Goal: Task Accomplishment & Management: Use online tool/utility

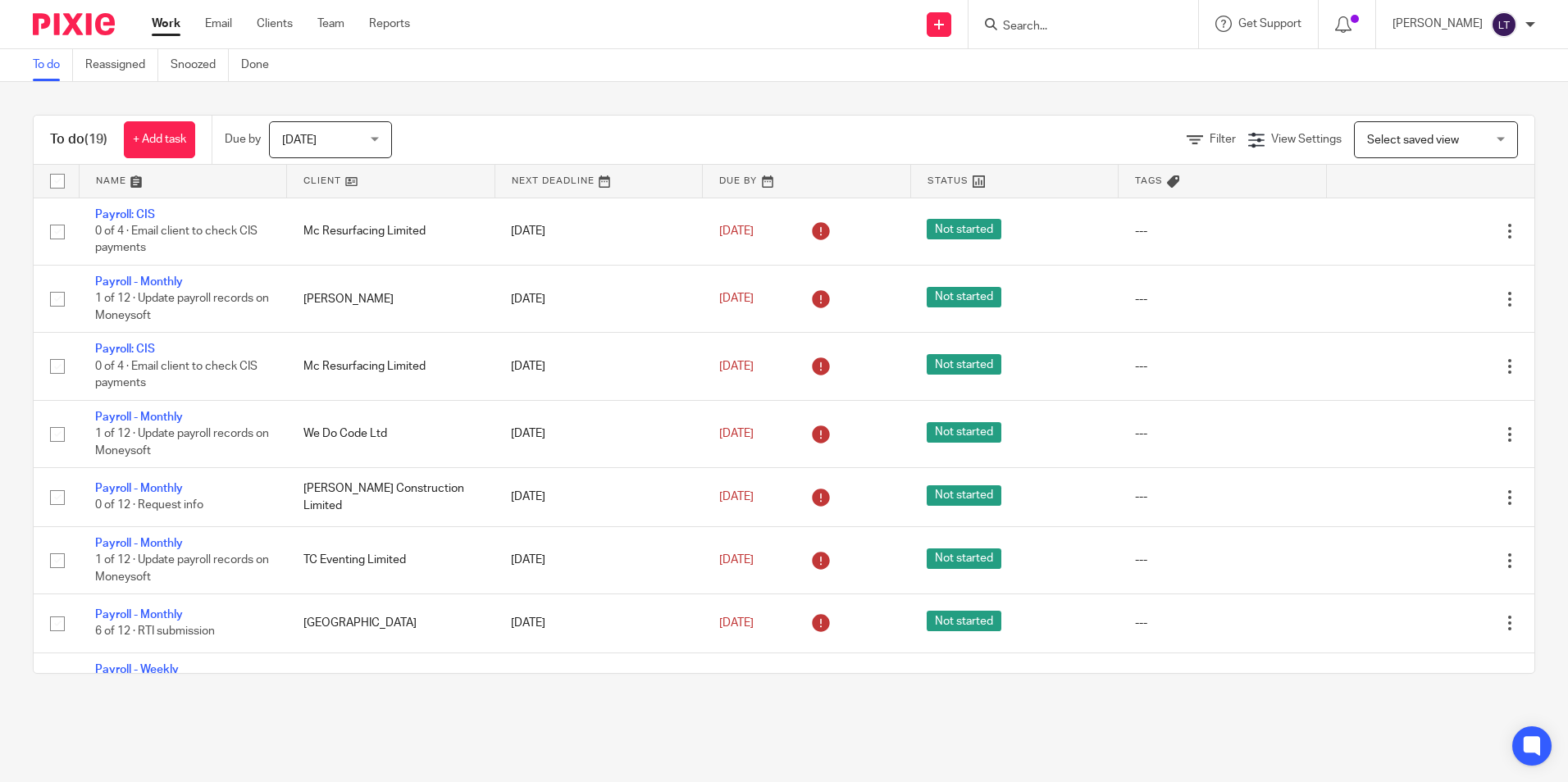
click at [1072, 20] on input "Search" at bounding box center [1074, 27] width 148 height 15
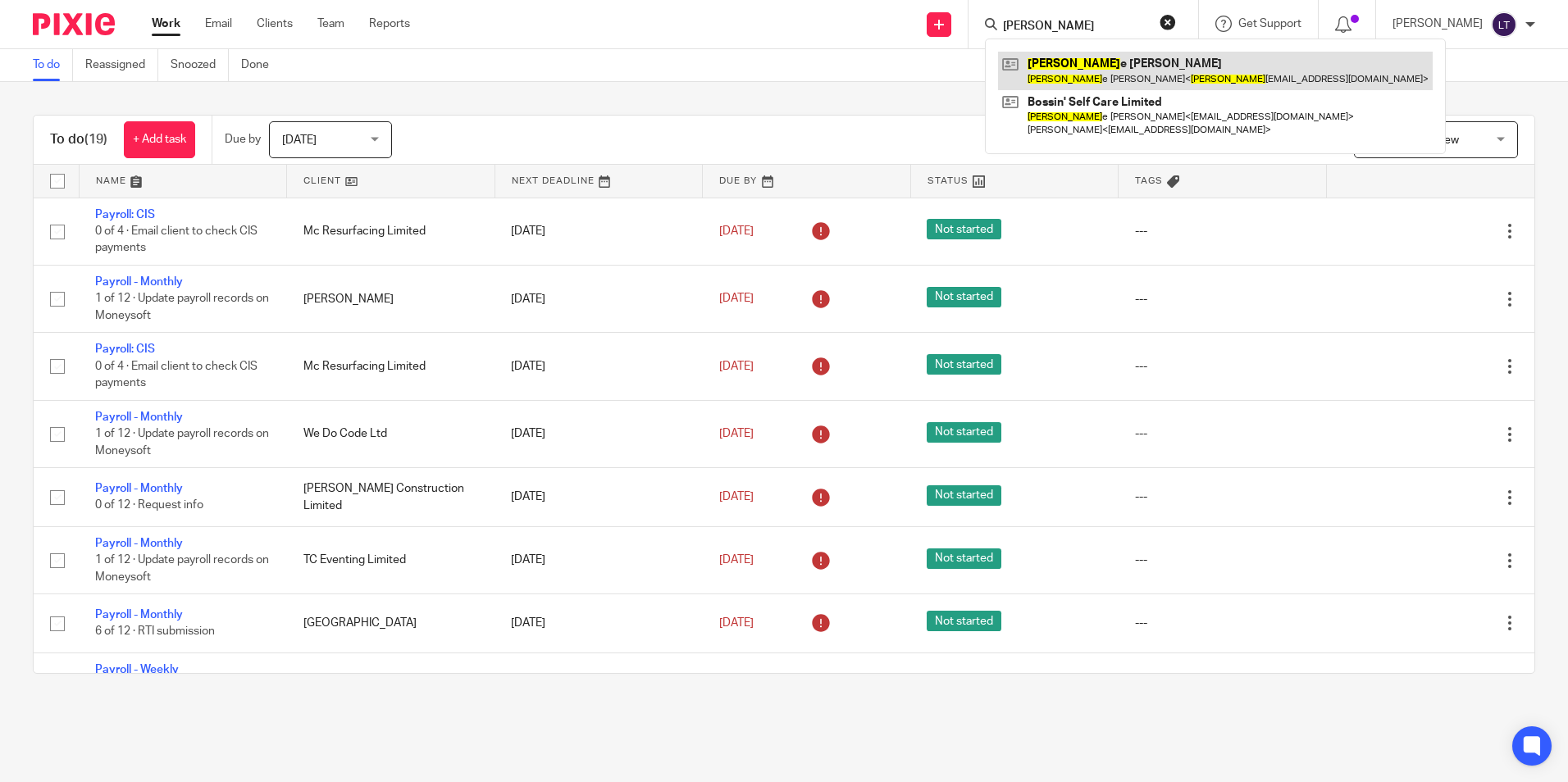
type input "reann"
click at [1105, 75] on link at bounding box center [1215, 70] width 434 height 38
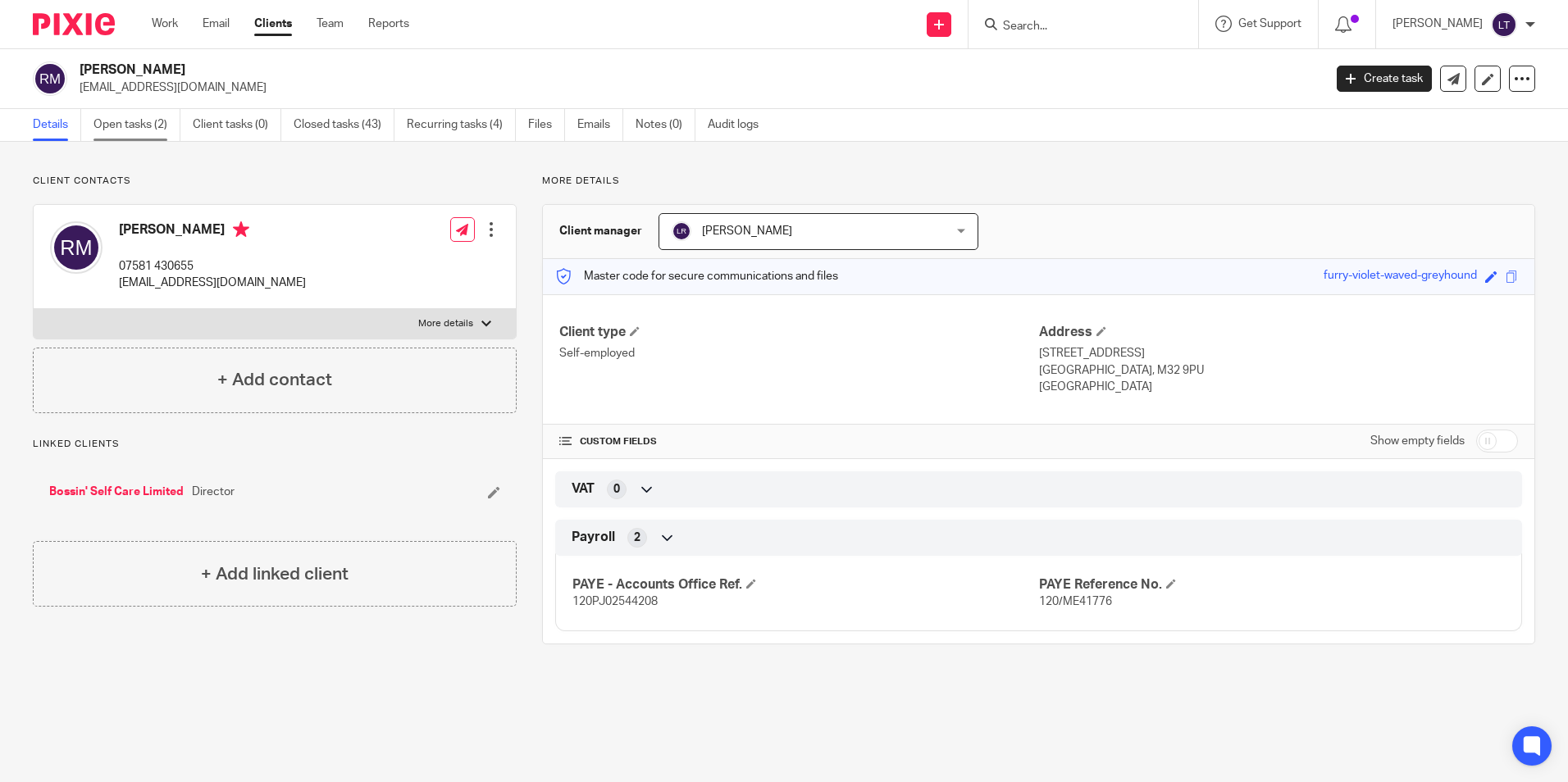
click at [132, 120] on link "Open tasks (2)" at bounding box center [136, 125] width 86 height 32
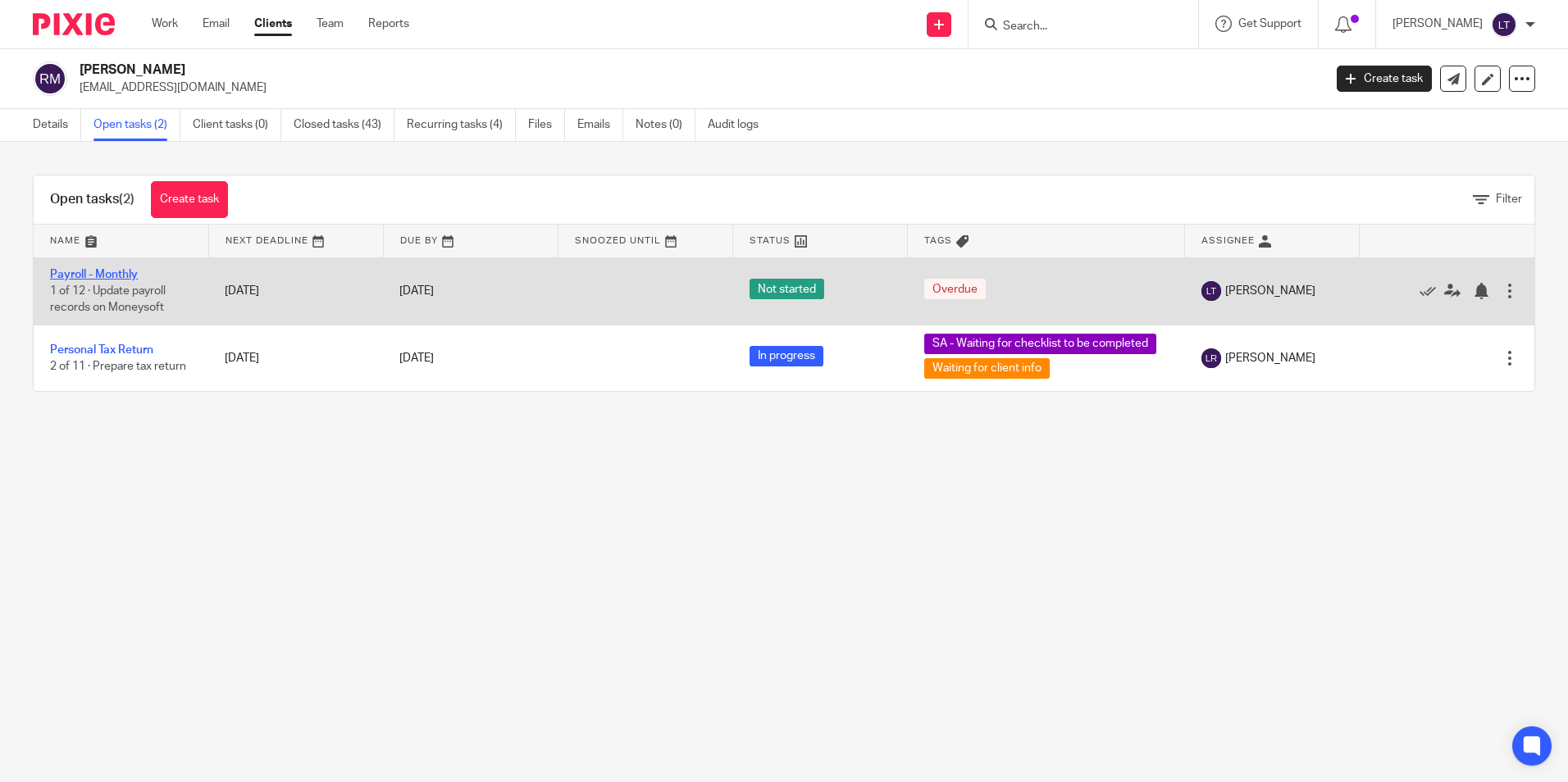
click at [84, 269] on link "Payroll - Monthly" at bounding box center [93, 274] width 87 height 11
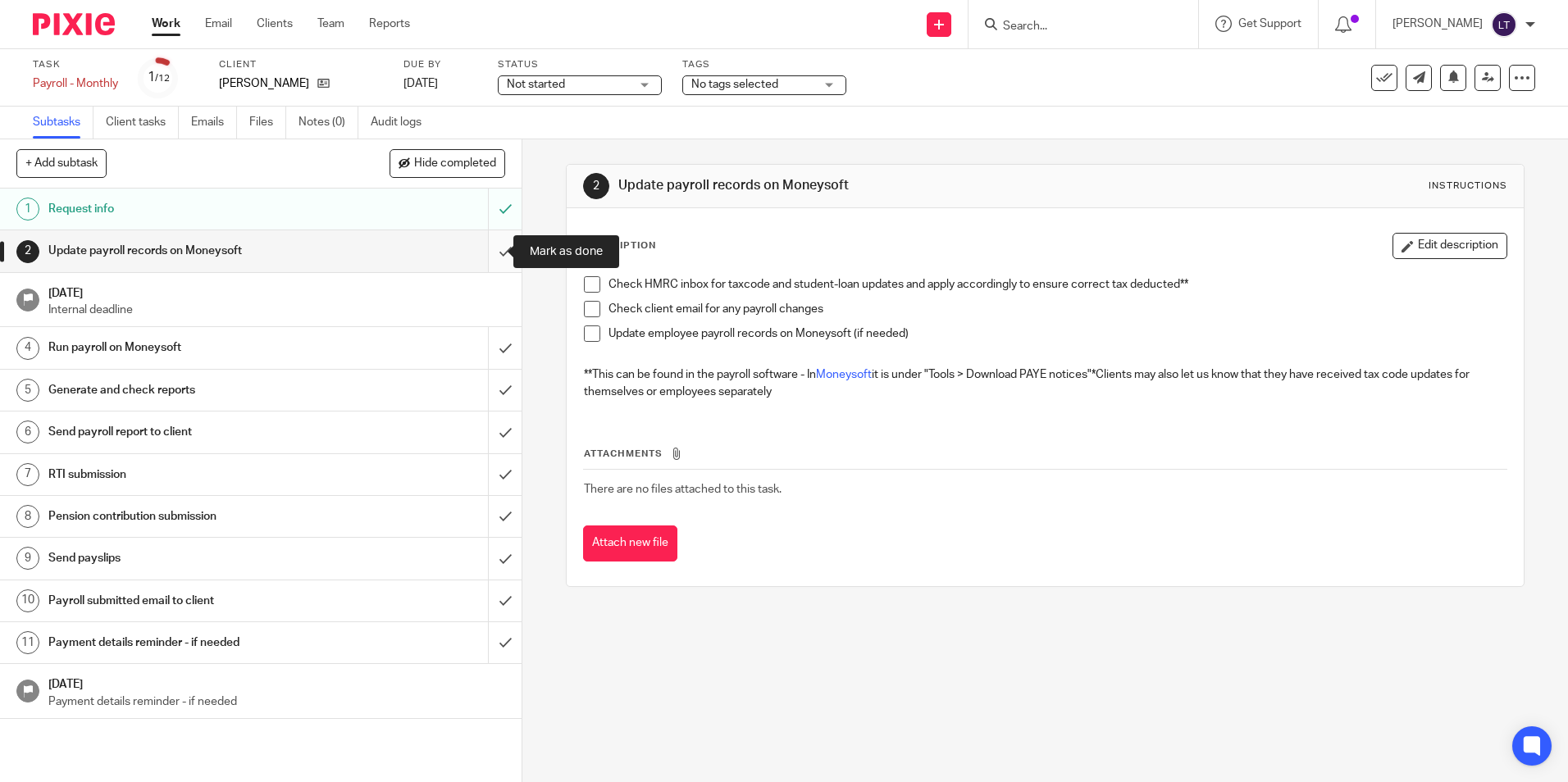
drag, startPoint x: 494, startPoint y: 256, endPoint x: 489, endPoint y: 267, distance: 12.1
click at [494, 256] on input "submit" at bounding box center [260, 251] width 522 height 41
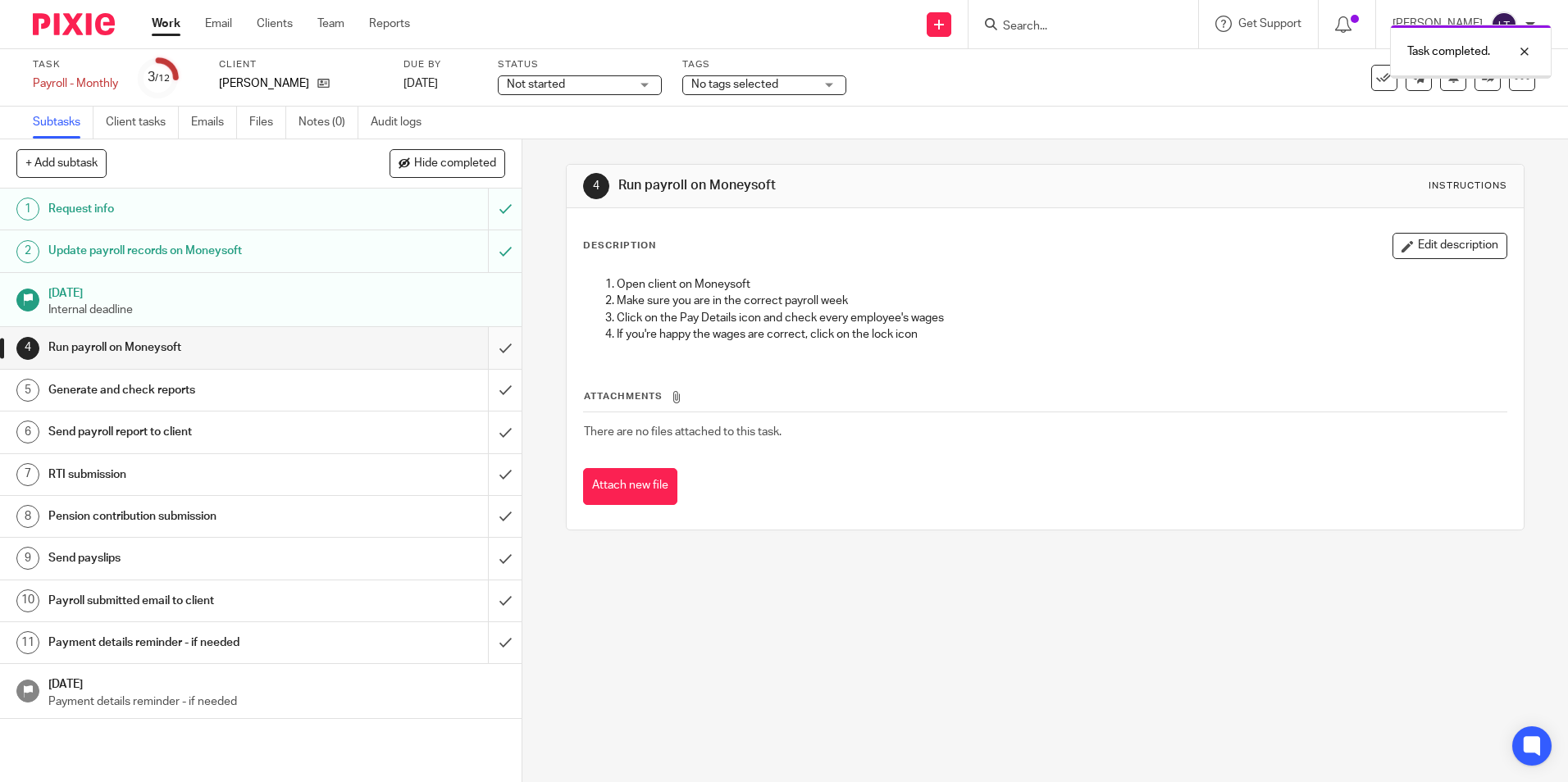
drag, startPoint x: 0, startPoint y: 0, endPoint x: 489, endPoint y: 350, distance: 601.3
click at [489, 350] on input "submit" at bounding box center [260, 348] width 522 height 41
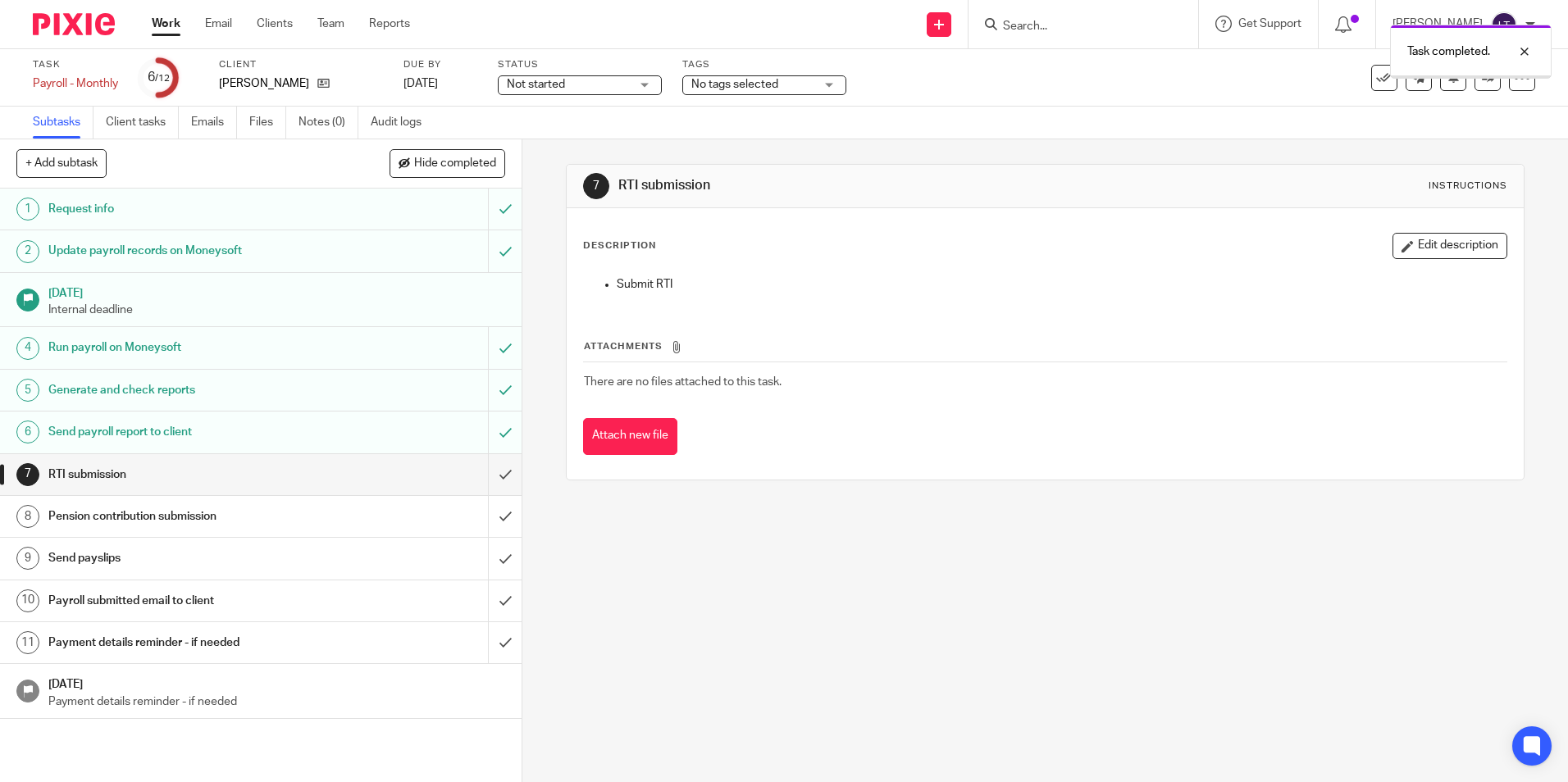
click at [486, 478] on input "submit" at bounding box center [260, 475] width 522 height 41
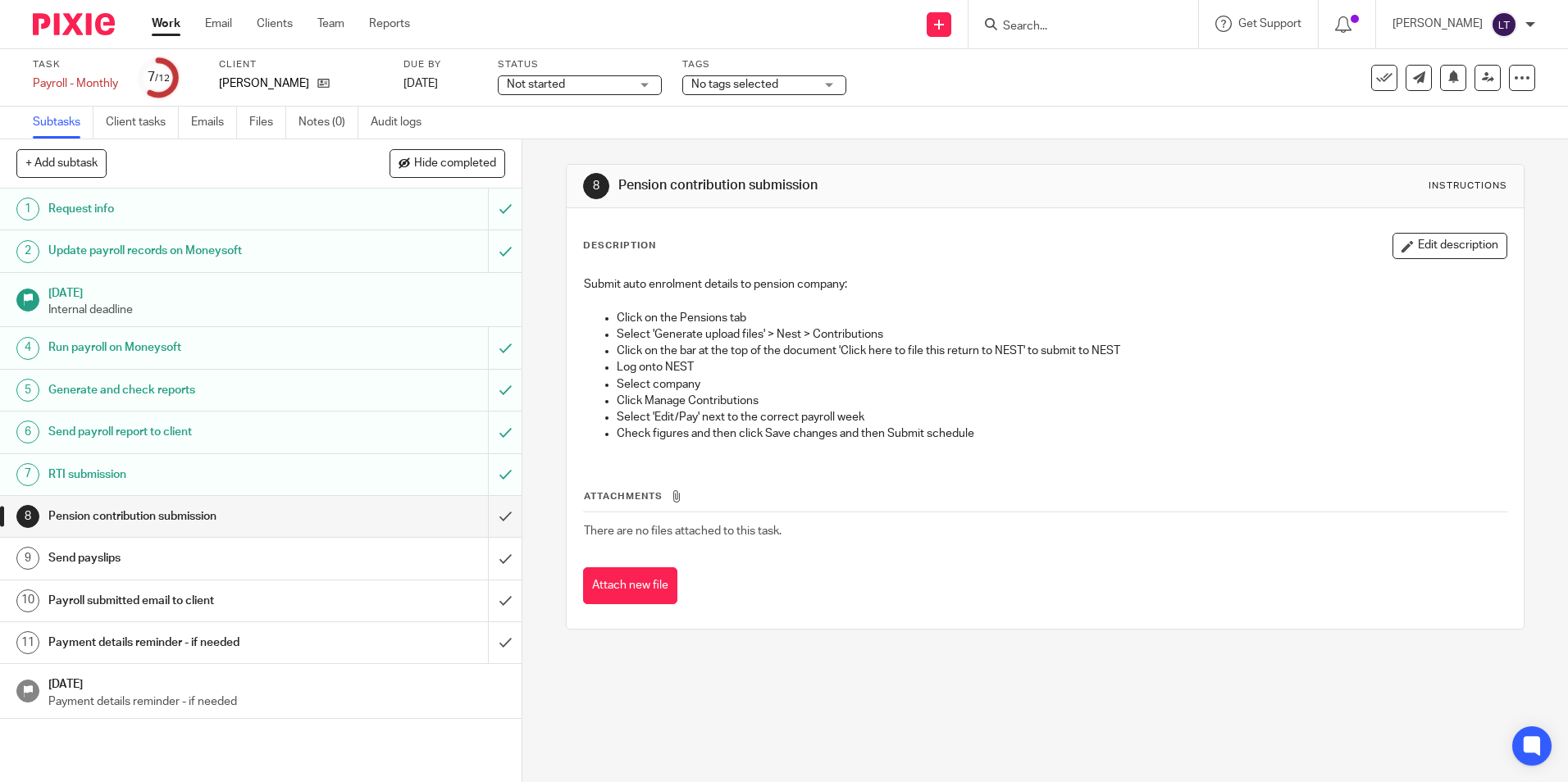
click at [488, 518] on input "submit" at bounding box center [260, 517] width 522 height 41
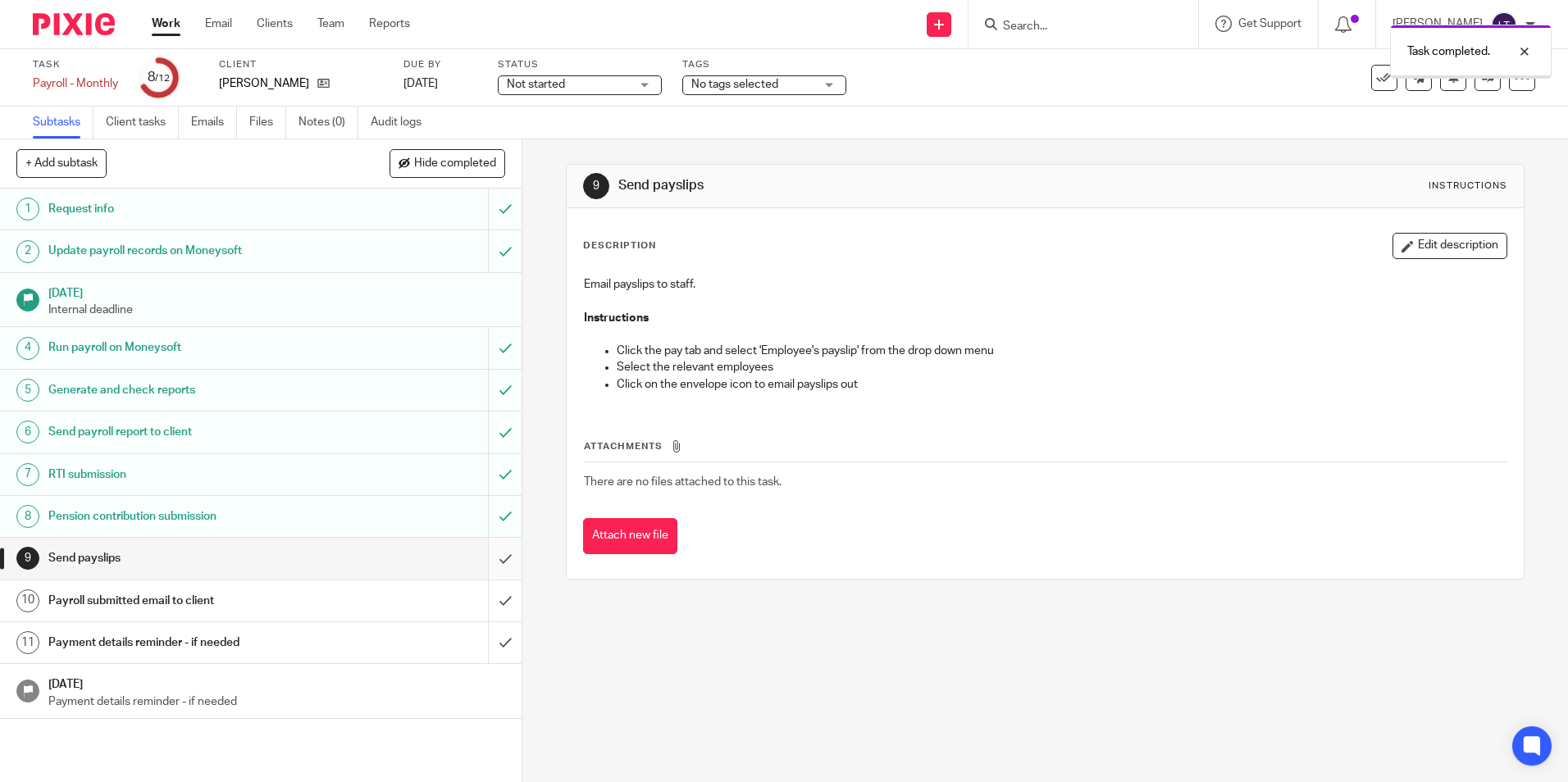
click at [493, 557] on input "submit" at bounding box center [260, 558] width 522 height 41
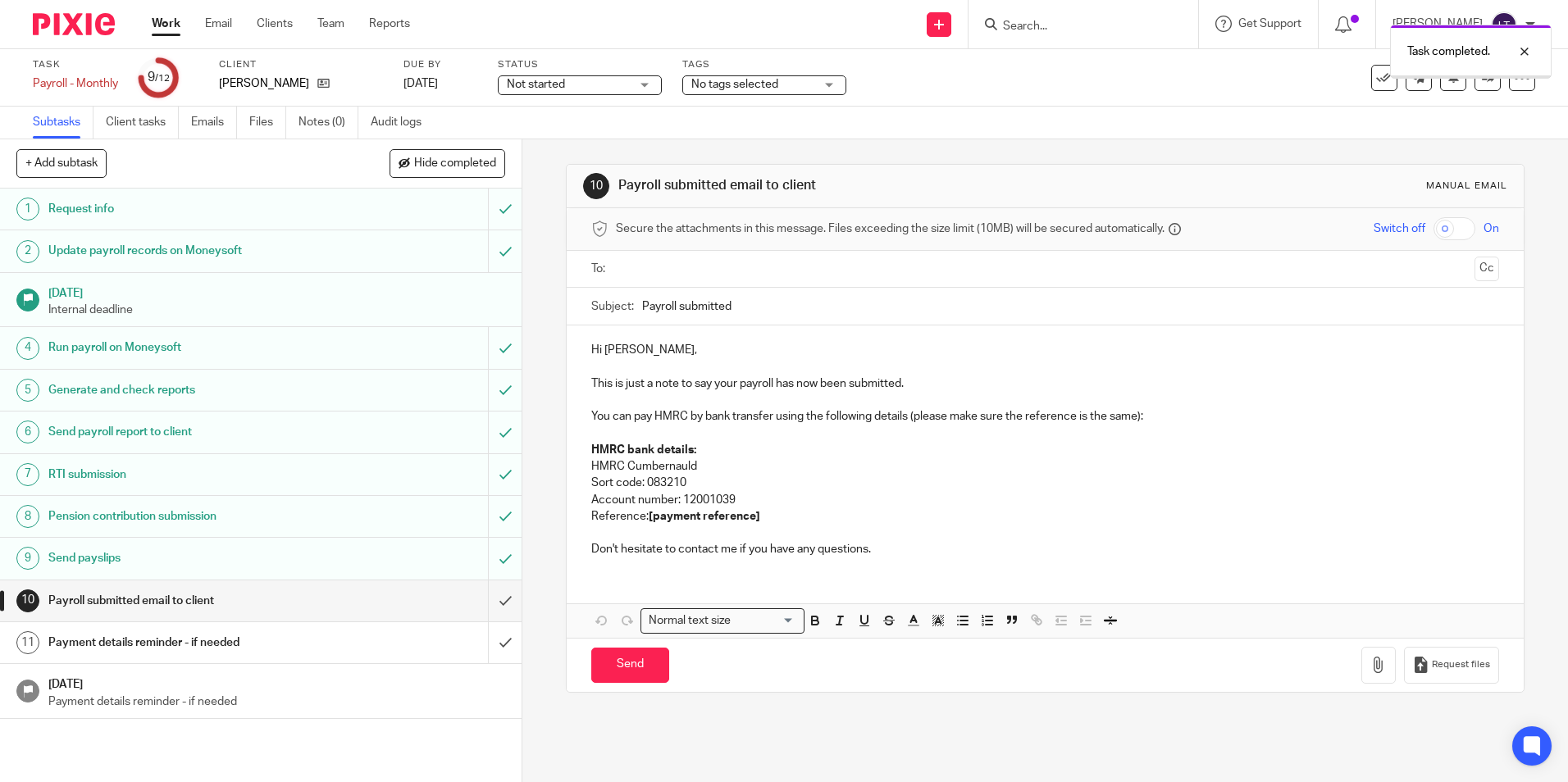
click at [490, 601] on input "submit" at bounding box center [260, 602] width 522 height 41
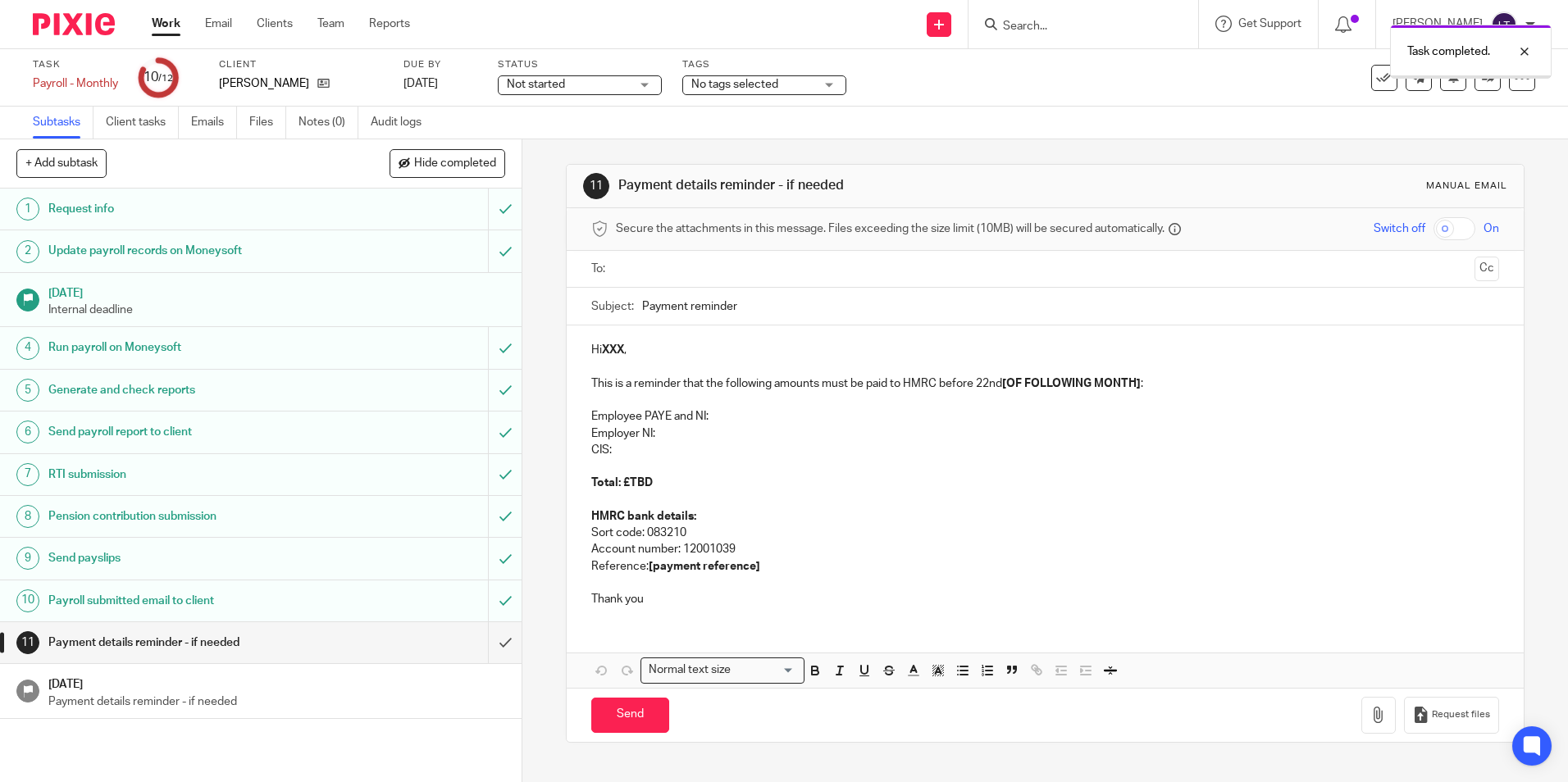
click at [489, 646] on input "submit" at bounding box center [260, 643] width 522 height 41
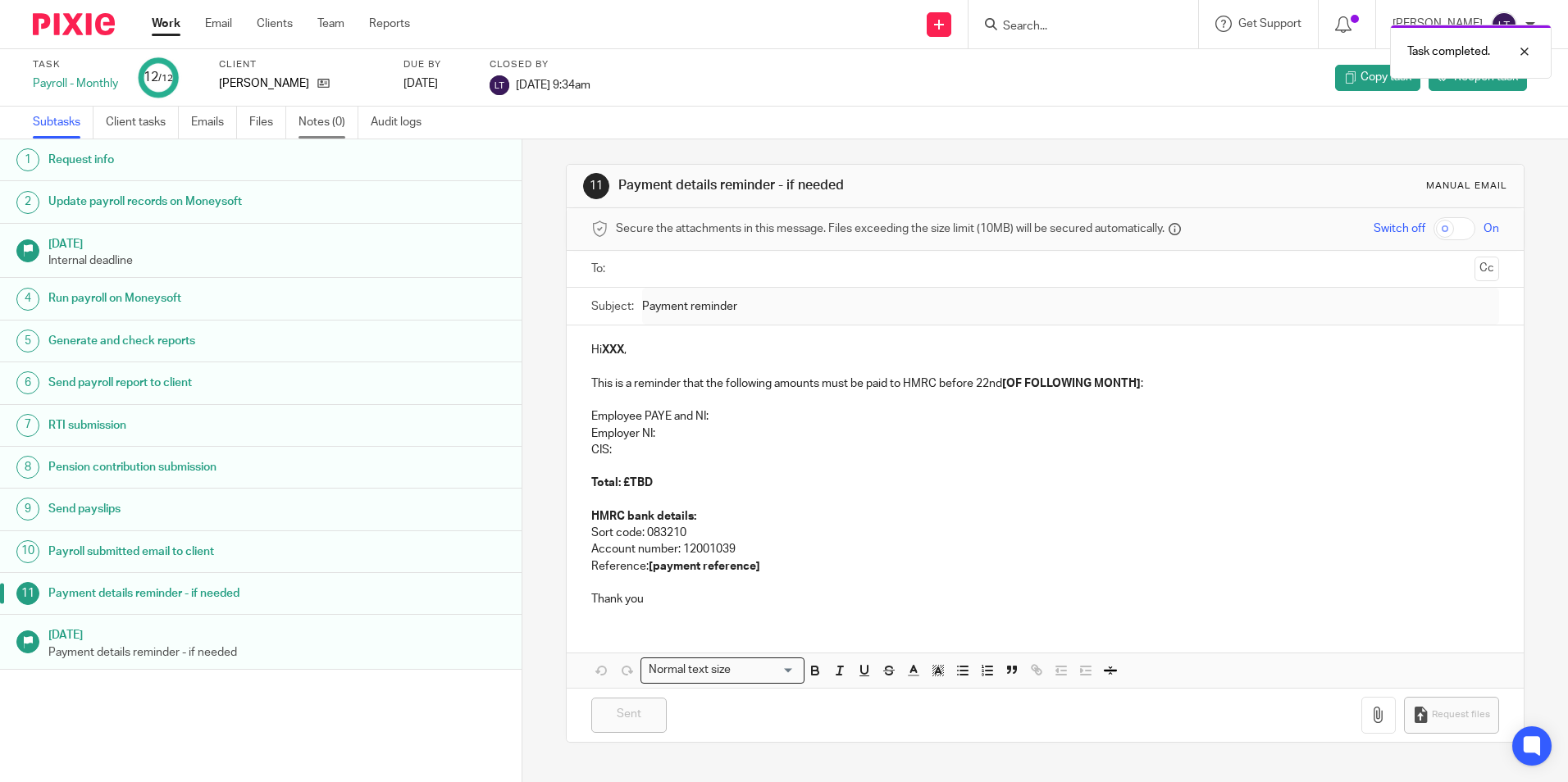
click at [321, 125] on link "Notes (0)" at bounding box center [329, 122] width 60 height 32
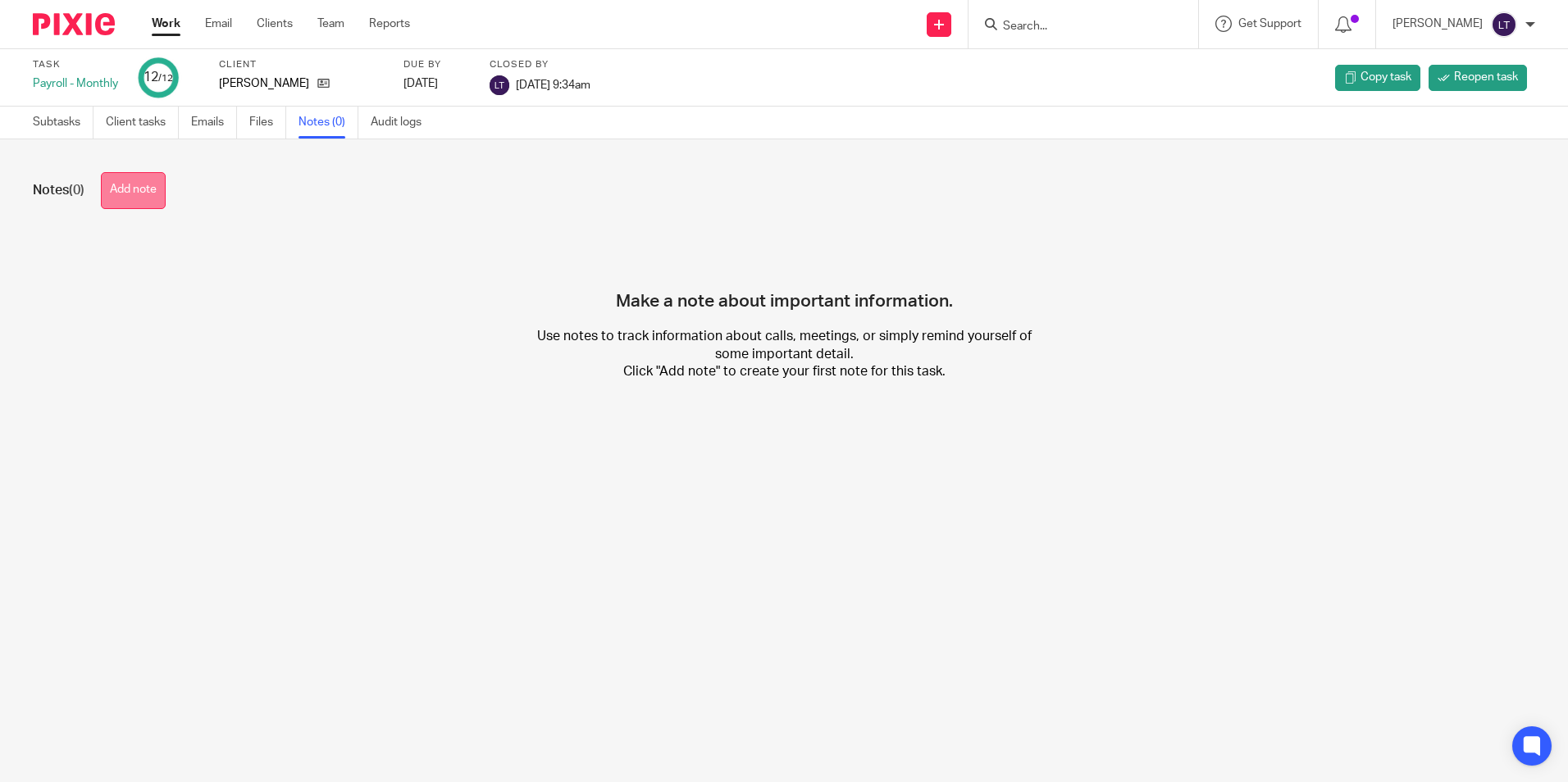
click at [119, 181] on button "Add note" at bounding box center [133, 190] width 65 height 37
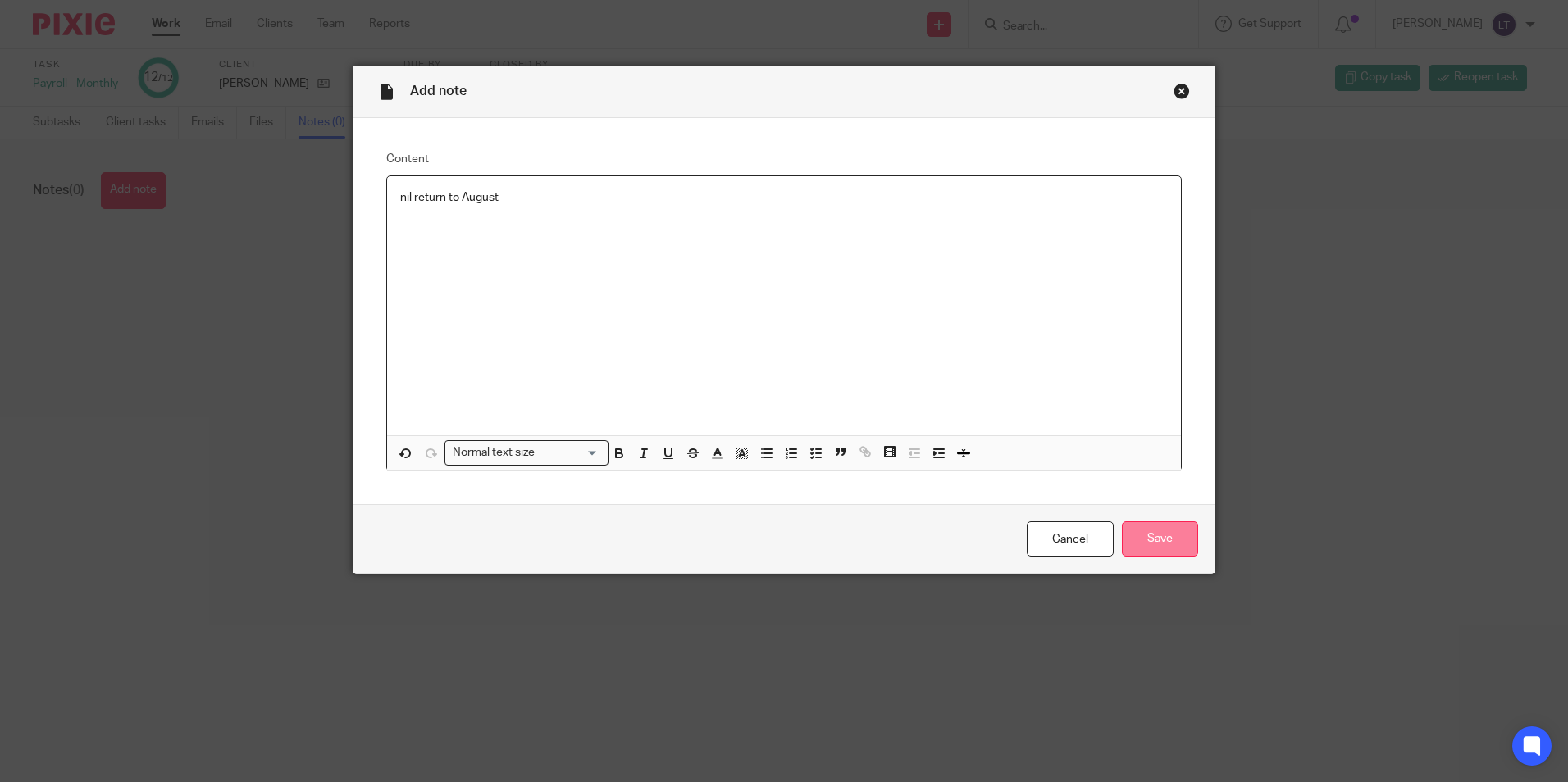
click at [1163, 540] on input "Save" at bounding box center [1160, 540] width 76 height 36
